Goal: Find specific page/section: Find specific page/section

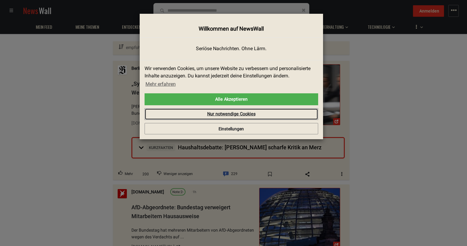
click at [244, 116] on link "Nur notwendige Cookies" at bounding box center [232, 114] width 174 height 12
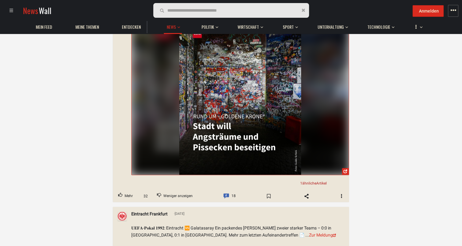
scroll to position [9974, 0]
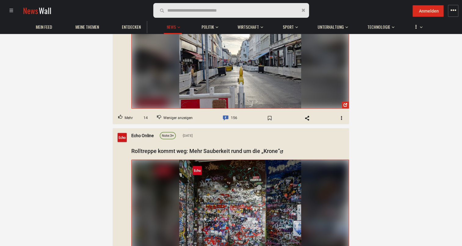
click at [11, 11] on span at bounding box center [11, 10] width 4 height 4
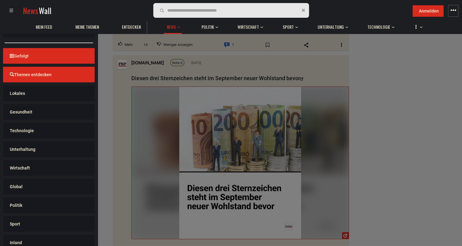
scroll to position [212, 0]
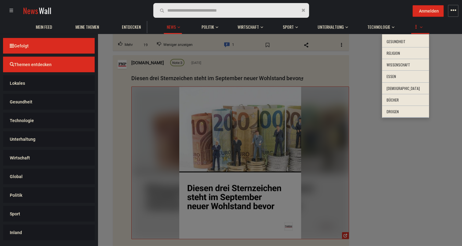
click at [421, 28] on span "button" at bounding box center [421, 26] width 3 height 15
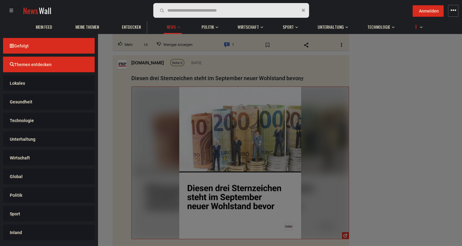
click at [421, 28] on span "button" at bounding box center [421, 26] width 3 height 15
click at [454, 10] on span "button" at bounding box center [454, 10] width 6 height 6
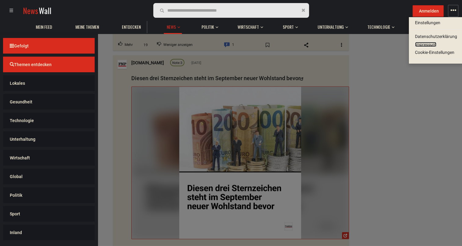
click at [430, 44] on link "Impressum" at bounding box center [425, 44] width 21 height 5
